Goal: Information Seeking & Learning: Check status

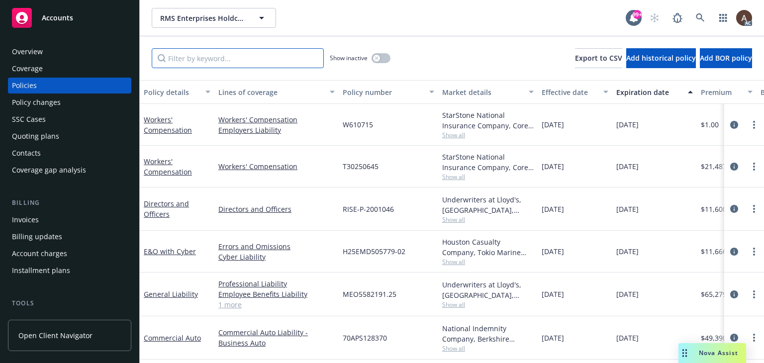
click at [219, 56] on input "Filter by keyword..." at bounding box center [238, 58] width 172 height 20
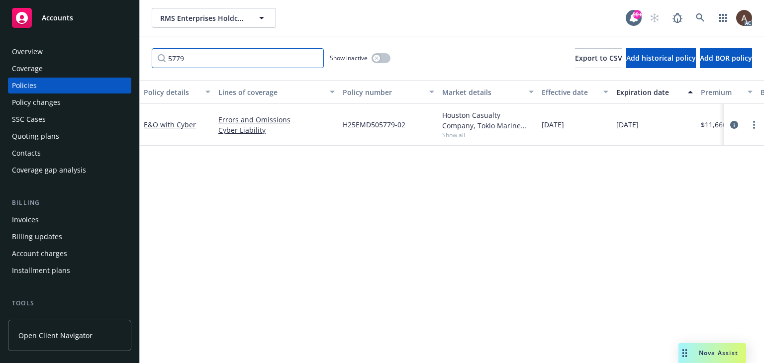
type input "5779"
click at [379, 56] on div "button" at bounding box center [376, 58] width 7 height 7
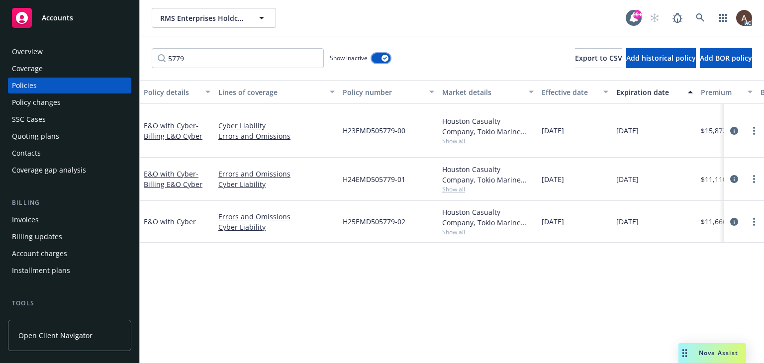
scroll to position [0, 320]
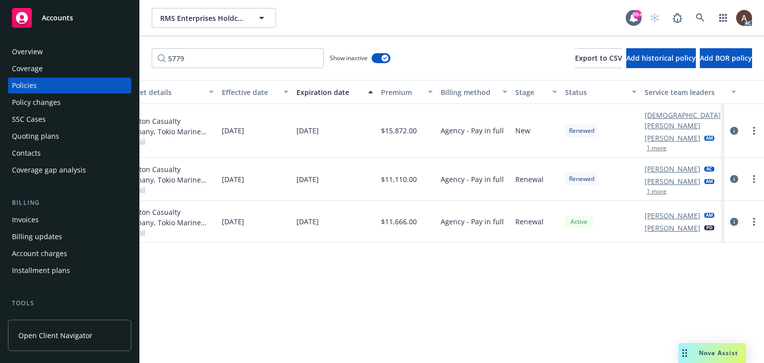
click at [734, 218] on icon "circleInformation" at bounding box center [734, 222] width 8 height 8
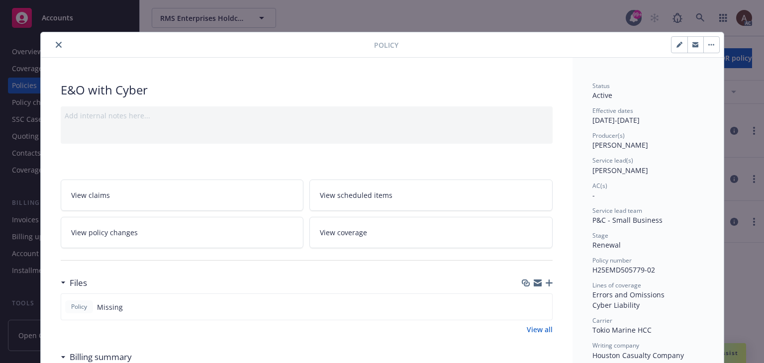
click at [56, 45] on icon "close" at bounding box center [59, 45] width 6 height 6
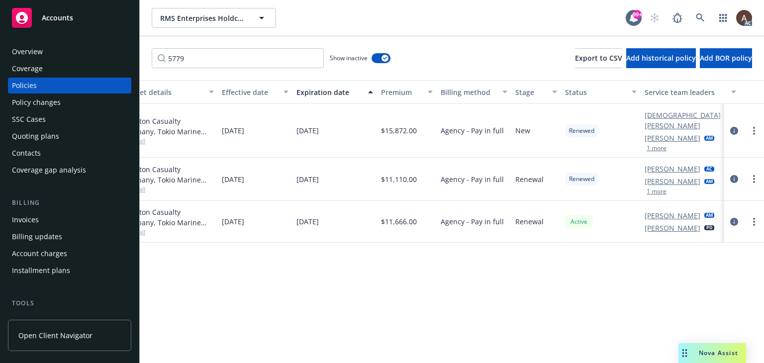
click at [311, 275] on div "Policy details Lines of coverage Policy number Market details Effective date Ex…" at bounding box center [452, 221] width 624 height 283
